Goal: Check status: Check status

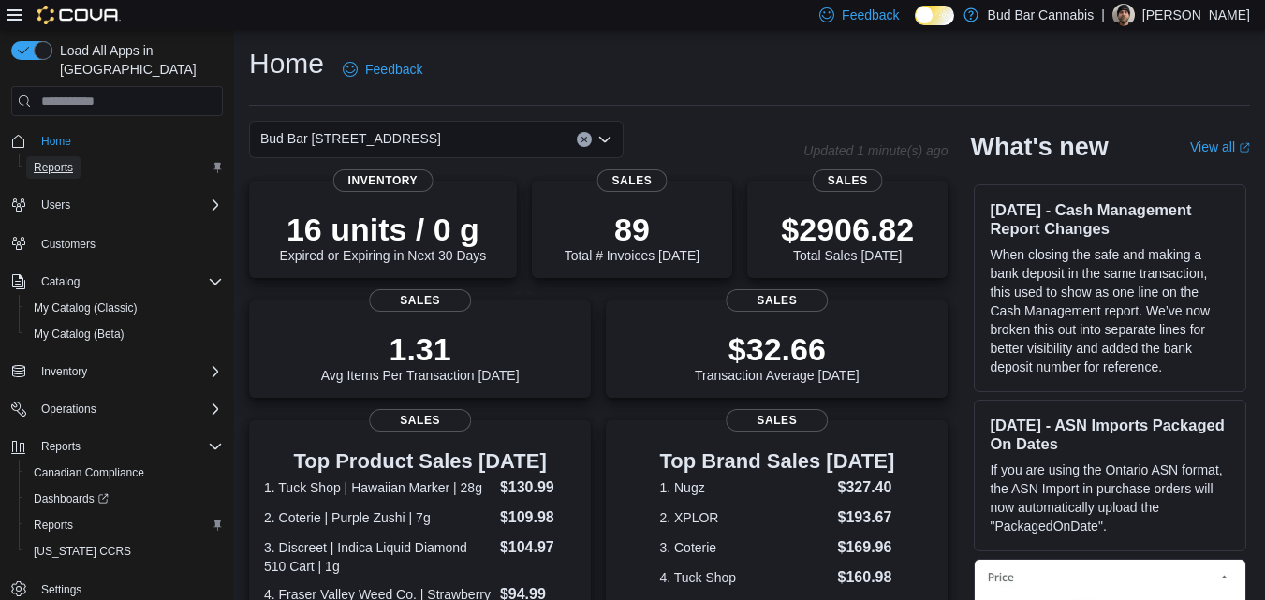
click at [68, 160] on span "Reports" at bounding box center [53, 167] width 39 height 15
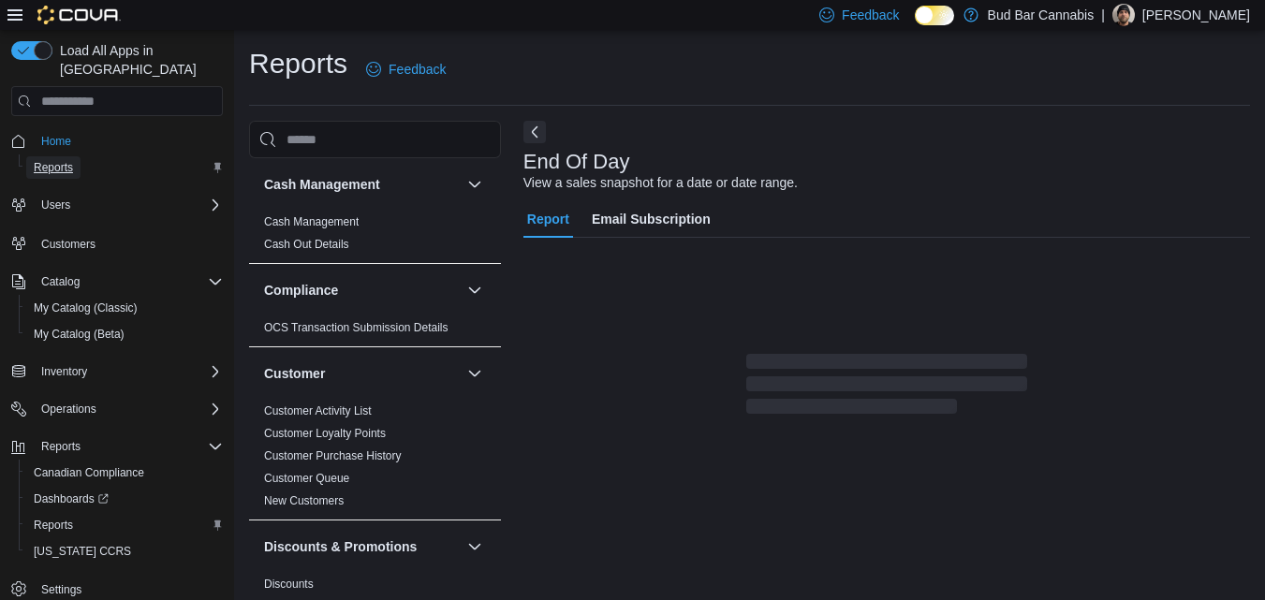
scroll to position [23, 0]
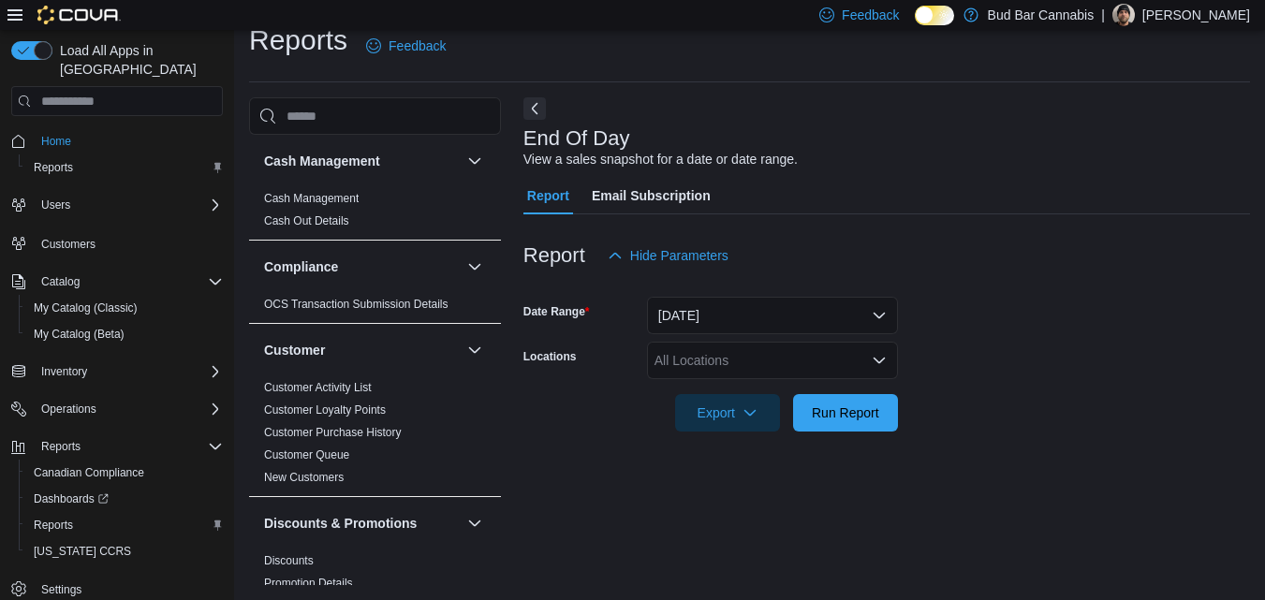
click at [748, 361] on div "All Locations" at bounding box center [772, 360] width 251 height 37
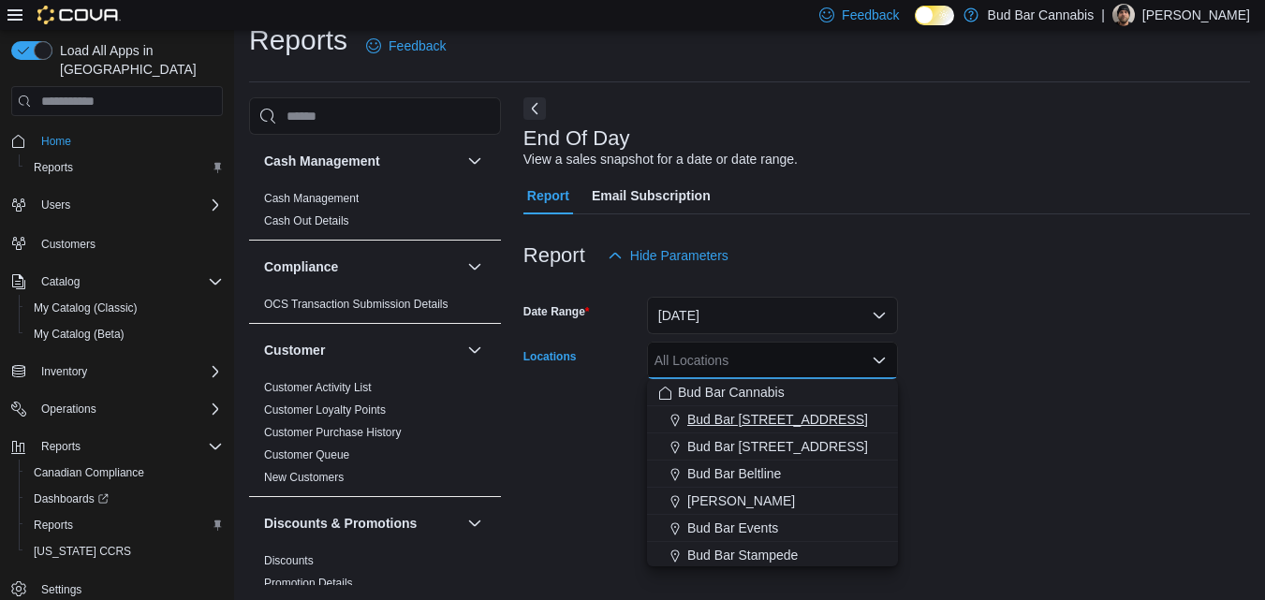
click at [743, 425] on span "Bud Bar [STREET_ADDRESS]" at bounding box center [777, 419] width 181 height 19
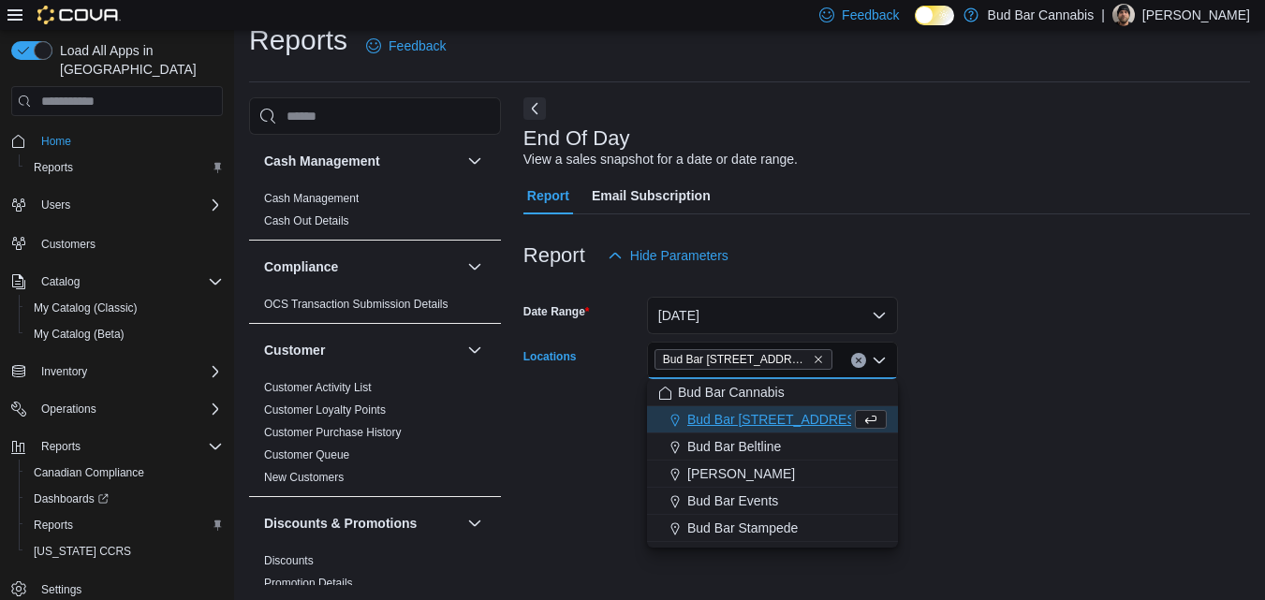
click at [1013, 445] on div at bounding box center [886, 443] width 727 height 22
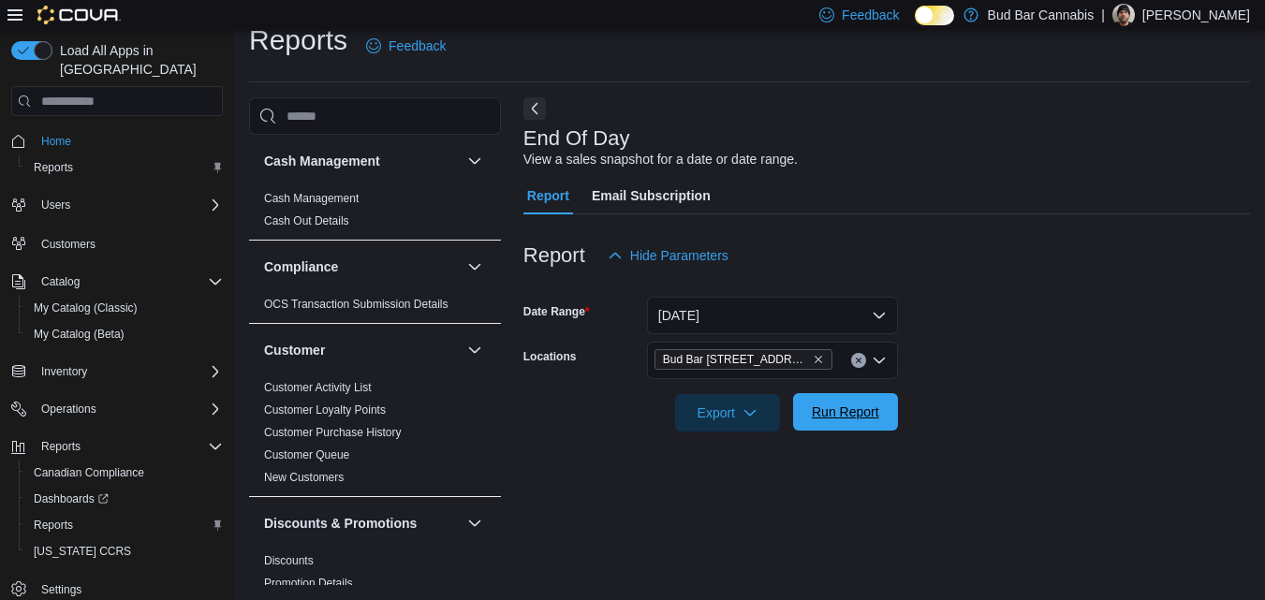
click at [816, 424] on span "Run Report" at bounding box center [845, 411] width 82 height 37
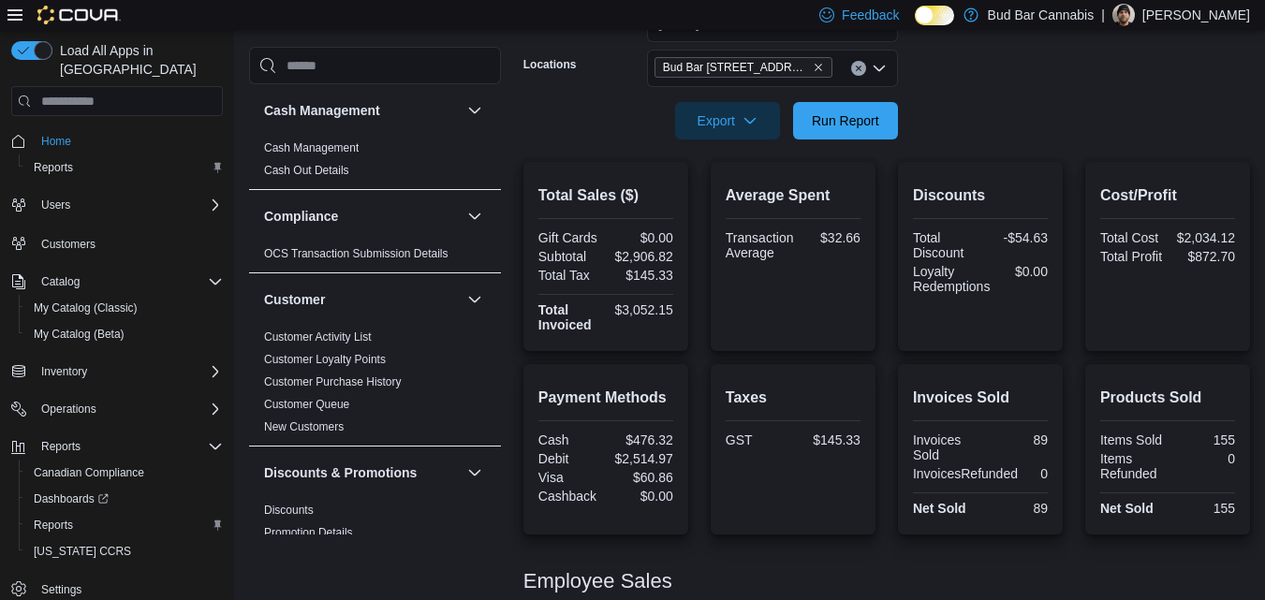
scroll to position [15, 0]
